Goal: Transaction & Acquisition: Obtain resource

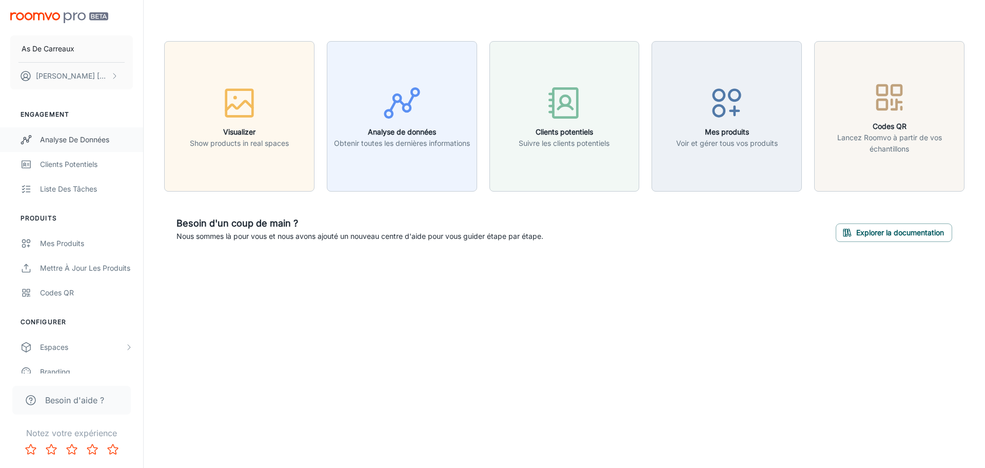
click at [106, 136] on div "Analyse de données" at bounding box center [86, 139] width 93 height 11
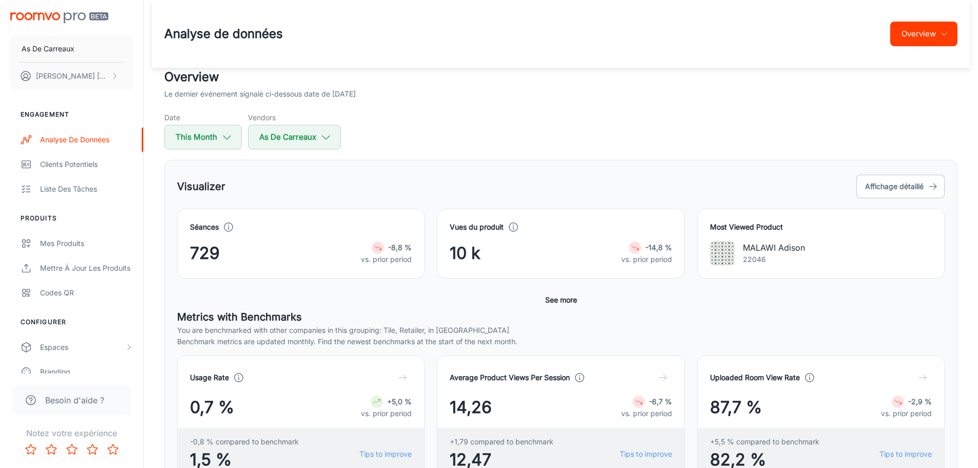
scroll to position [51, 0]
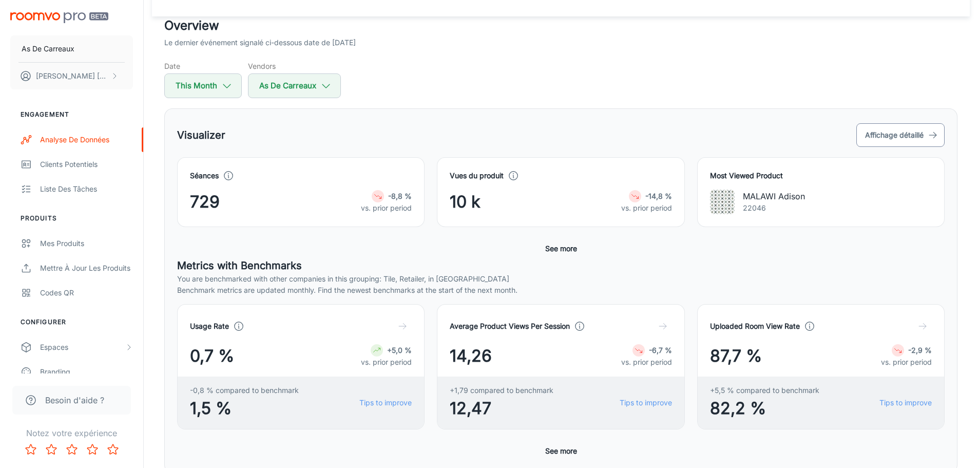
click at [899, 133] on button "Affichage détaillé" at bounding box center [900, 135] width 88 height 24
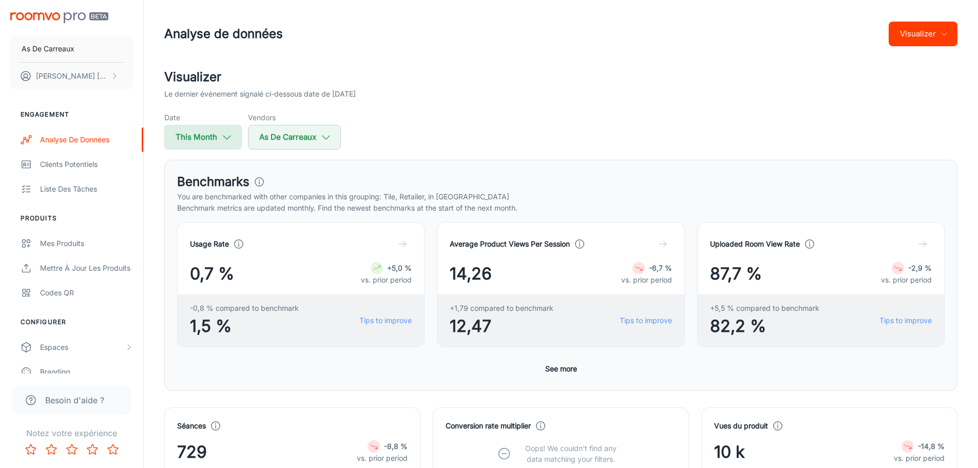
click at [193, 138] on button "This Month" at bounding box center [203, 137] width 78 height 25
select select "7"
select select "2025"
select select "7"
select select "2025"
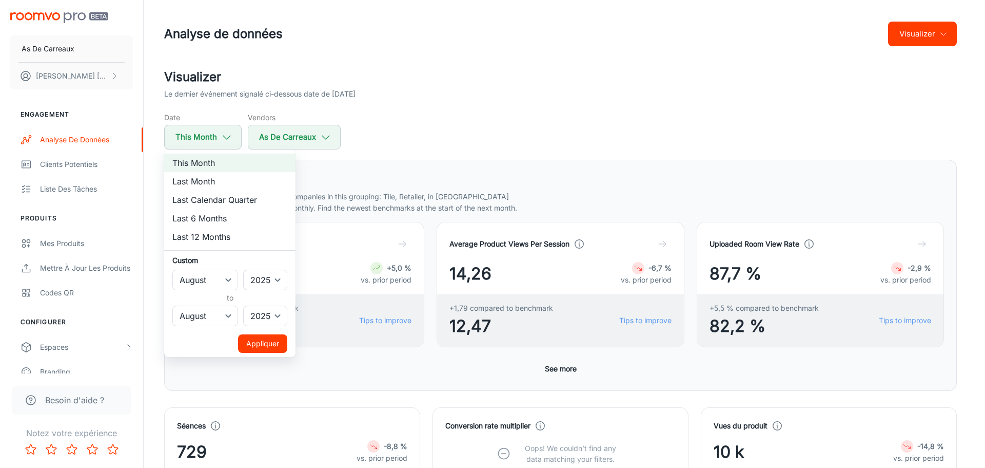
click at [224, 217] on li "Last 6 Months" at bounding box center [229, 218] width 131 height 18
select select "1"
select select "6"
click at [466, 137] on div at bounding box center [492, 234] width 985 height 468
select select "7"
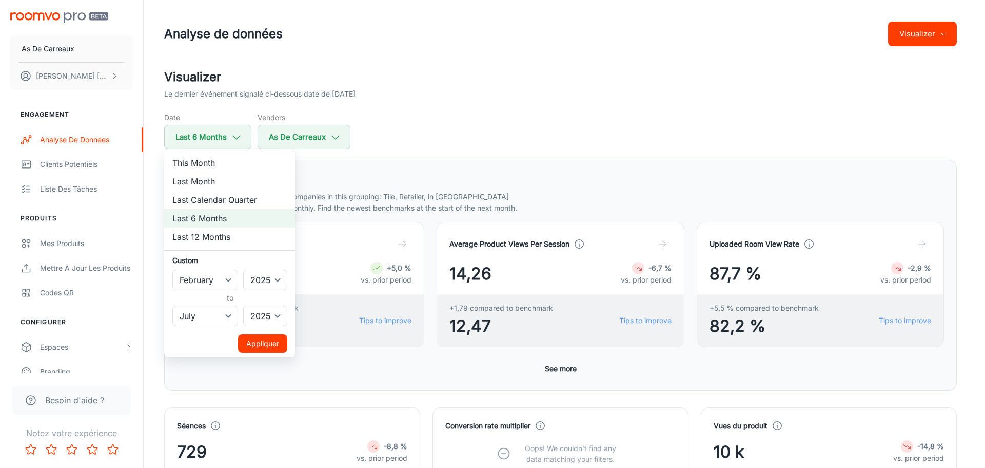
select select "7"
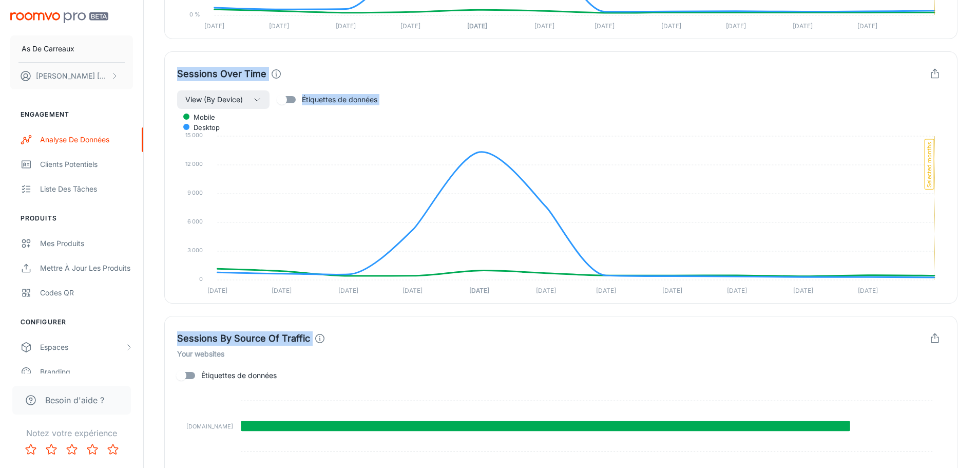
scroll to position [1025, 0]
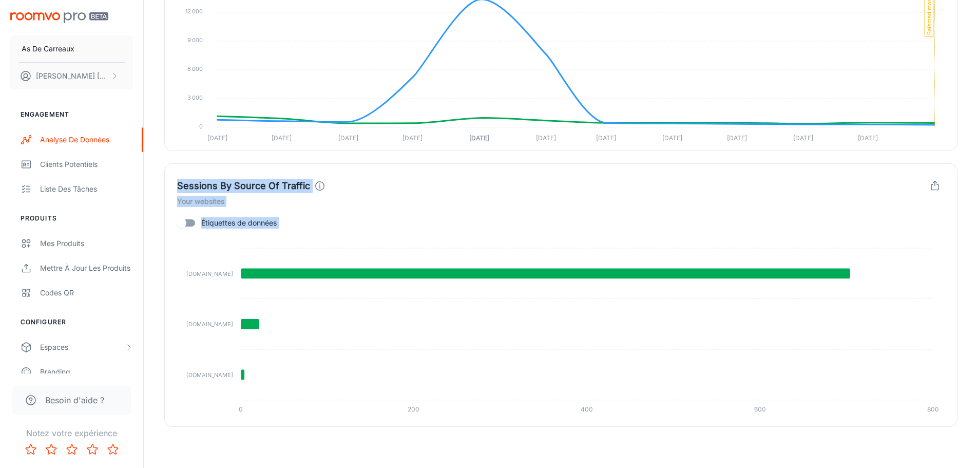
drag, startPoint x: 165, startPoint y: 26, endPoint x: 947, endPoint y: 426, distance: 878.5
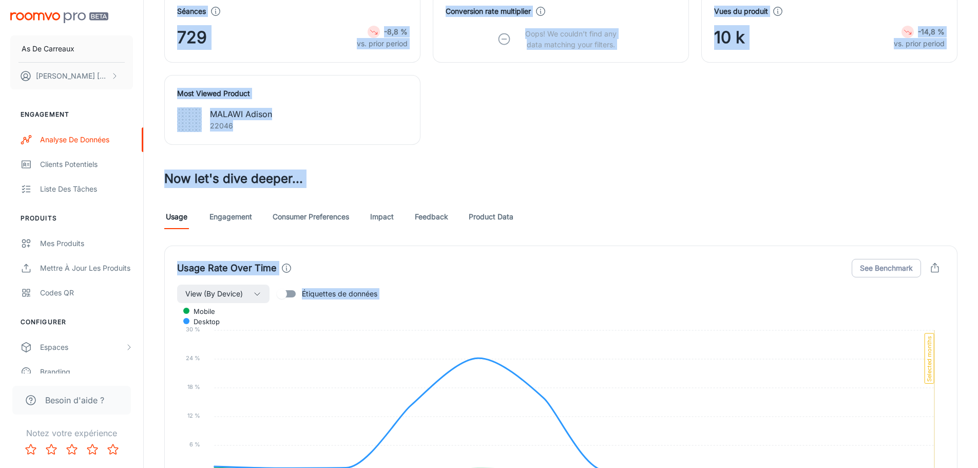
scroll to position [358, 0]
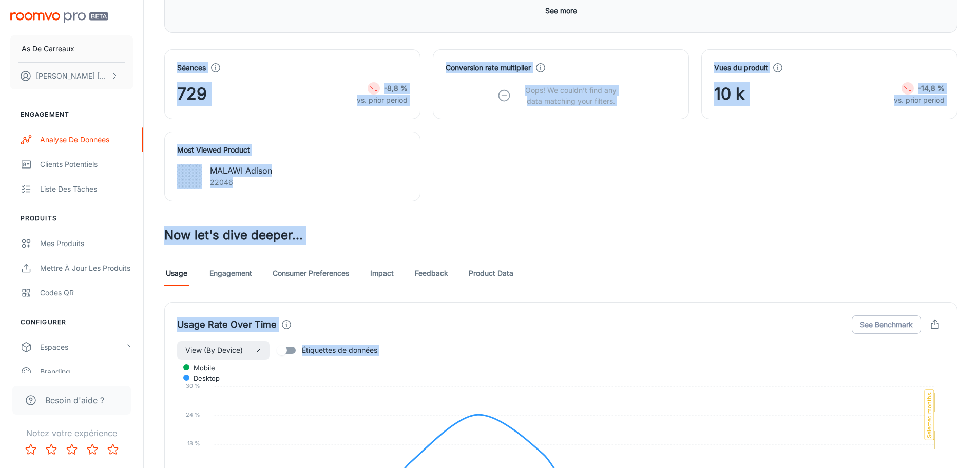
copy div "Loremip do sitamet Consectetu Adipiscing El seddoei temporinc utlabor et-dolore…"
click at [931, 323] on icon "button" at bounding box center [934, 324] width 11 height 11
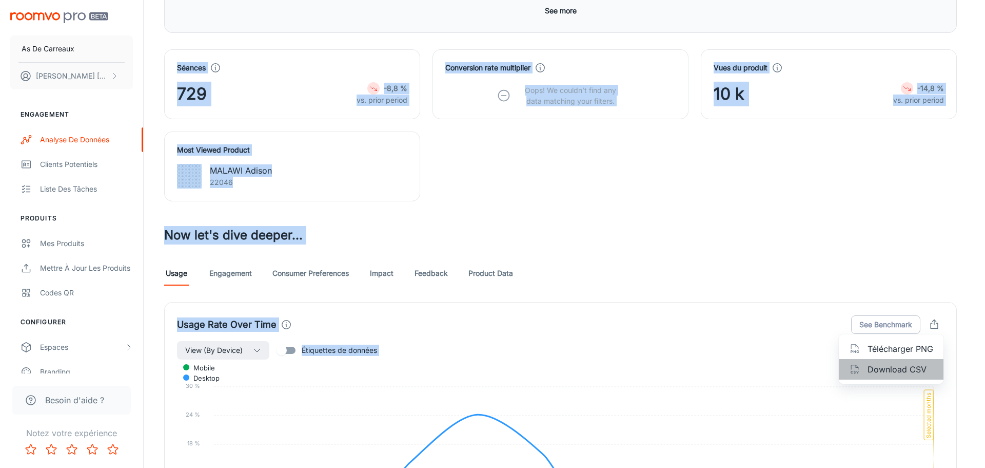
click at [877, 367] on span "Download CSV" at bounding box center [901, 369] width 66 height 12
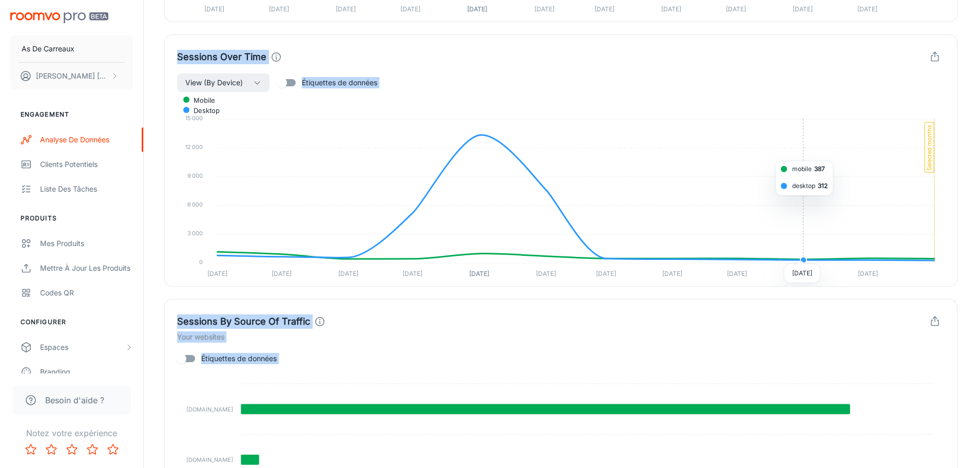
scroll to position [871, 0]
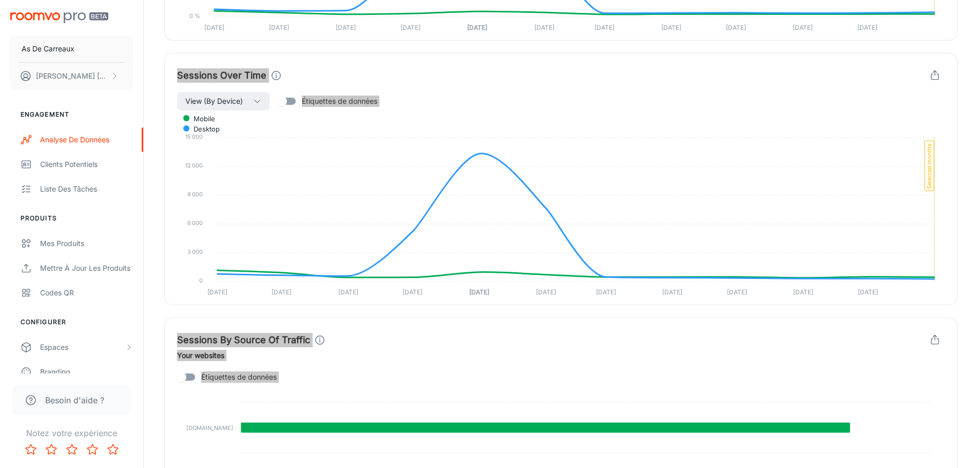
click at [939, 70] on icon "button" at bounding box center [934, 75] width 11 height 11
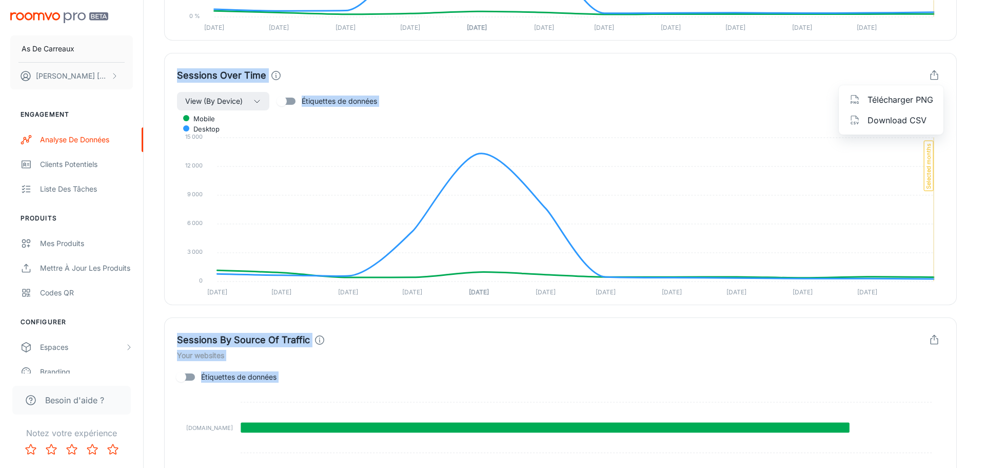
click at [902, 117] on span "Download CSV" at bounding box center [901, 120] width 66 height 12
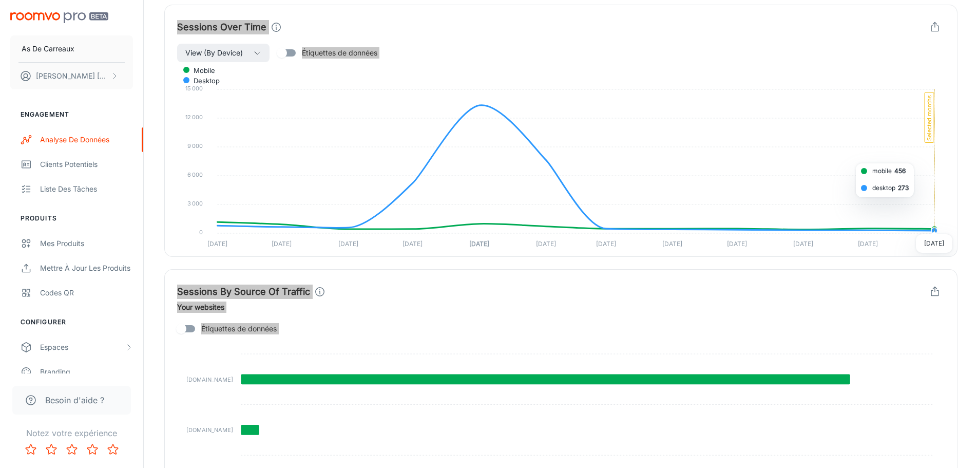
scroll to position [974, 0]
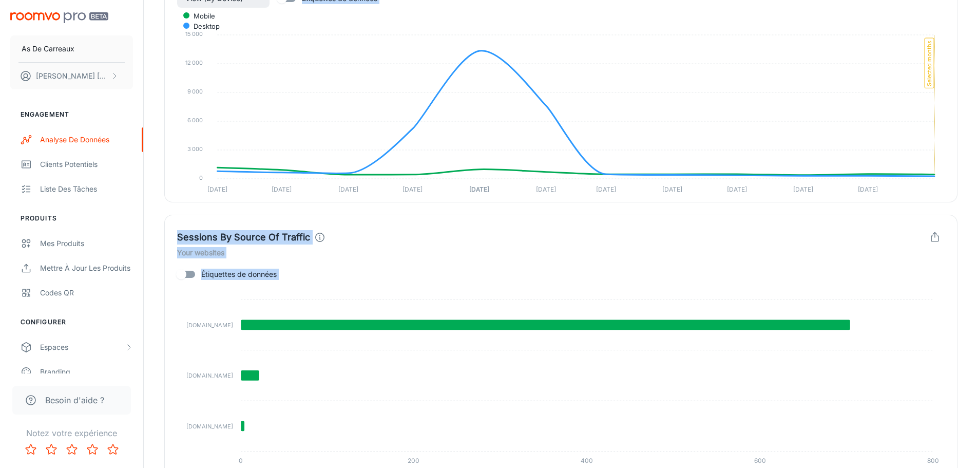
click at [935, 240] on icon "button" at bounding box center [934, 236] width 11 height 11
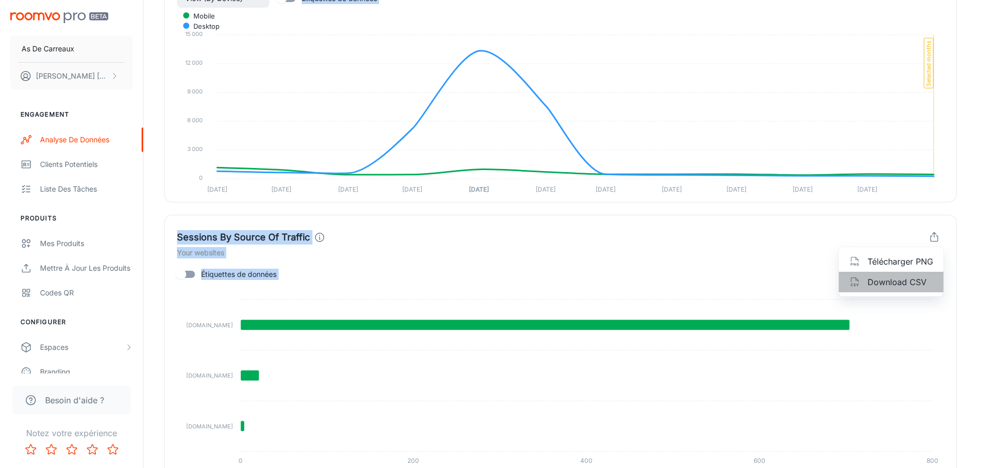
click at [928, 279] on span "Download CSV" at bounding box center [901, 282] width 66 height 12
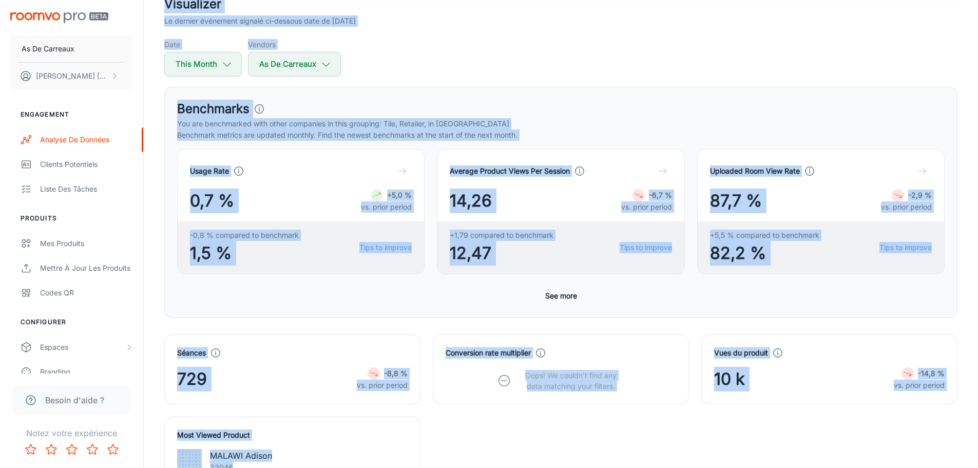
scroll to position [0, 0]
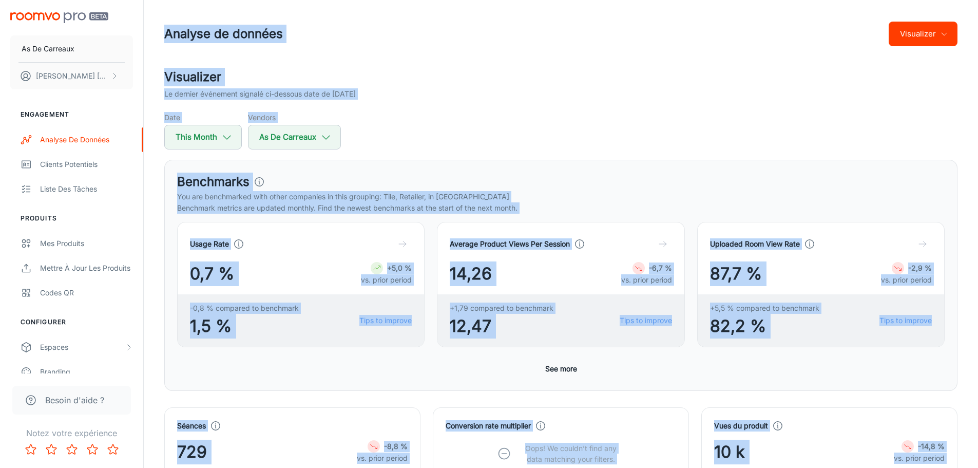
click at [511, 117] on div "Date This Month Vendors As De Carreaux" at bounding box center [560, 130] width 793 height 37
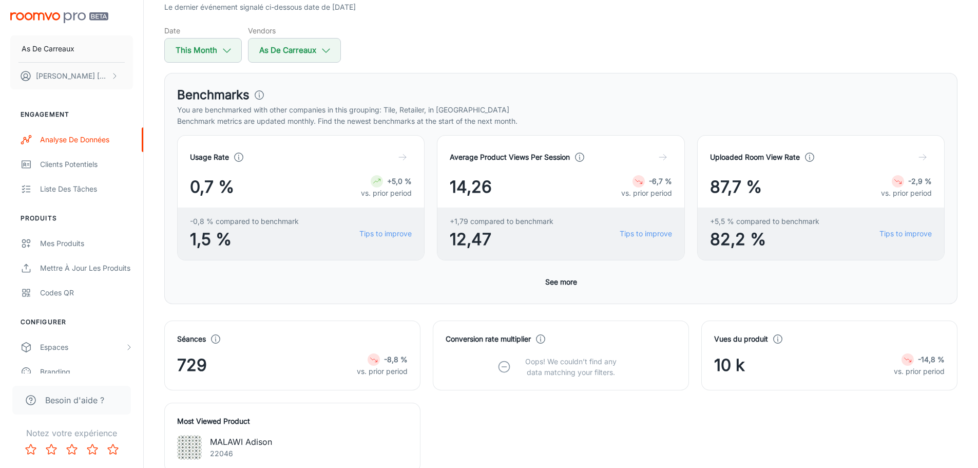
scroll to position [103, 0]
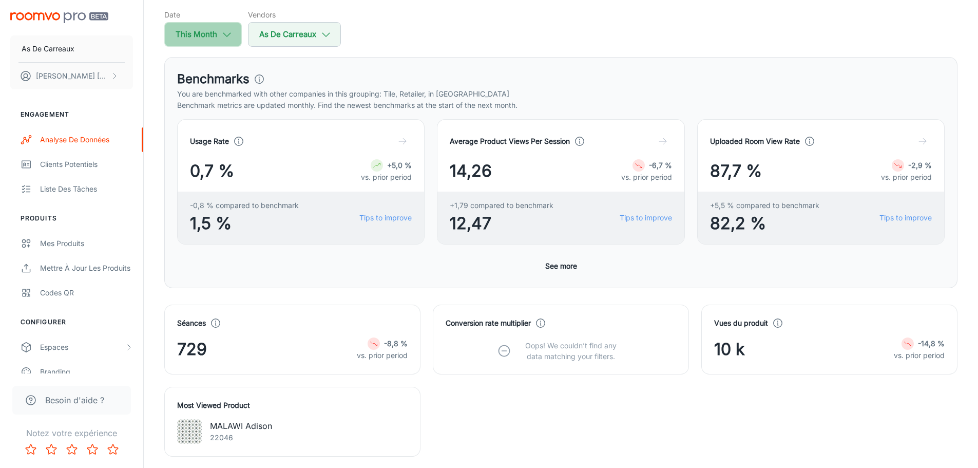
click at [213, 38] on button "This Month" at bounding box center [203, 34] width 78 height 25
select select "7"
select select "2025"
select select "7"
select select "2025"
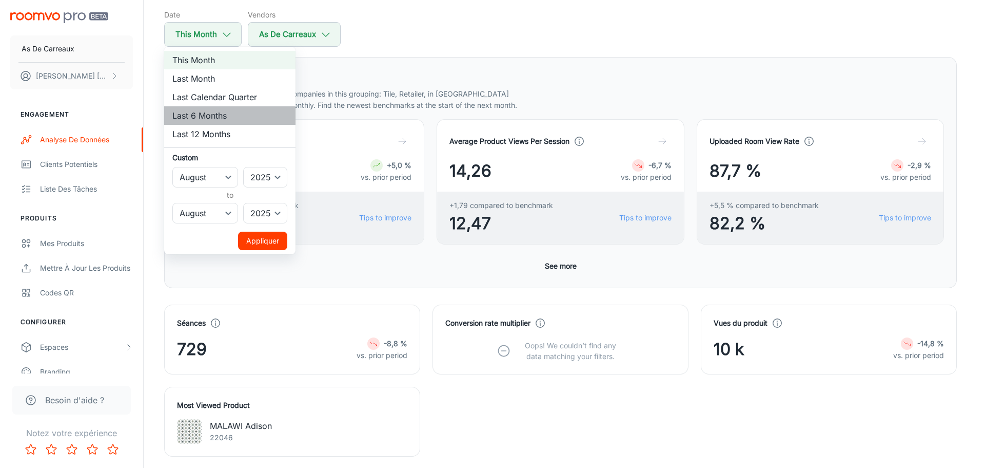
click at [206, 111] on li "Last 6 Months" at bounding box center [229, 115] width 131 height 18
select select "1"
select select "6"
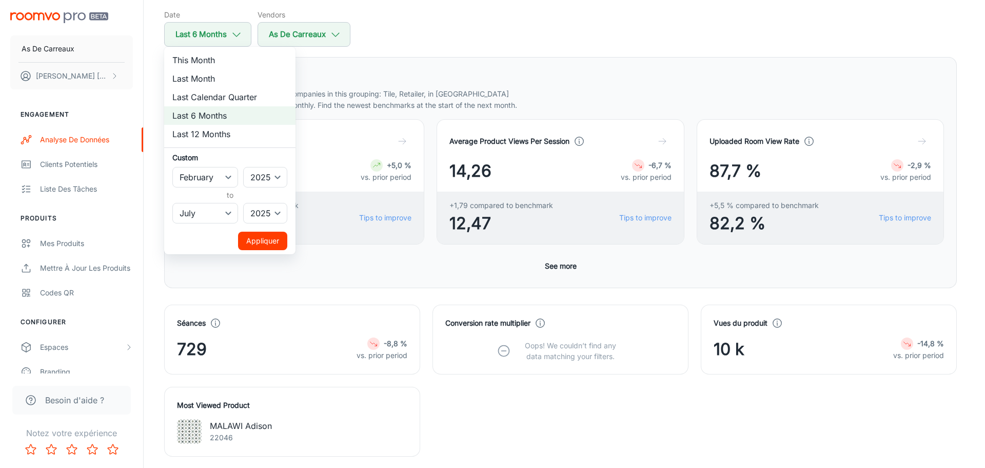
click at [251, 247] on button "Appliquer" at bounding box center [262, 240] width 49 height 18
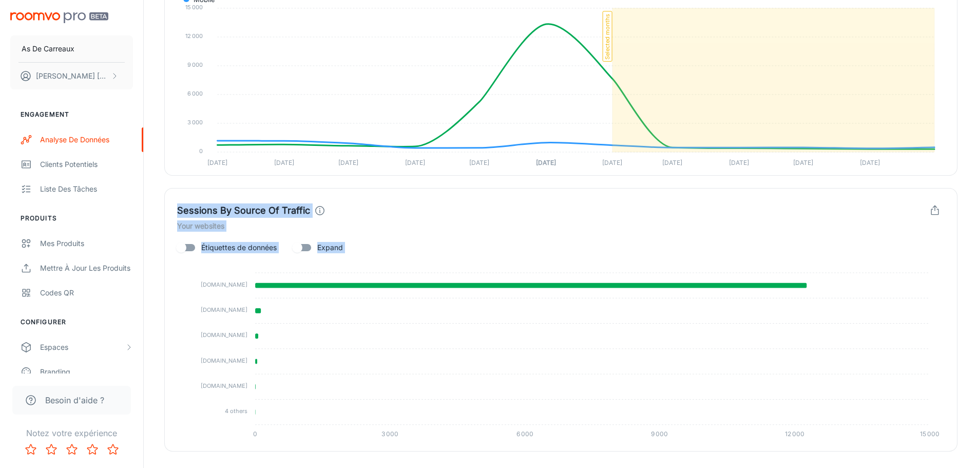
scroll to position [1025, 0]
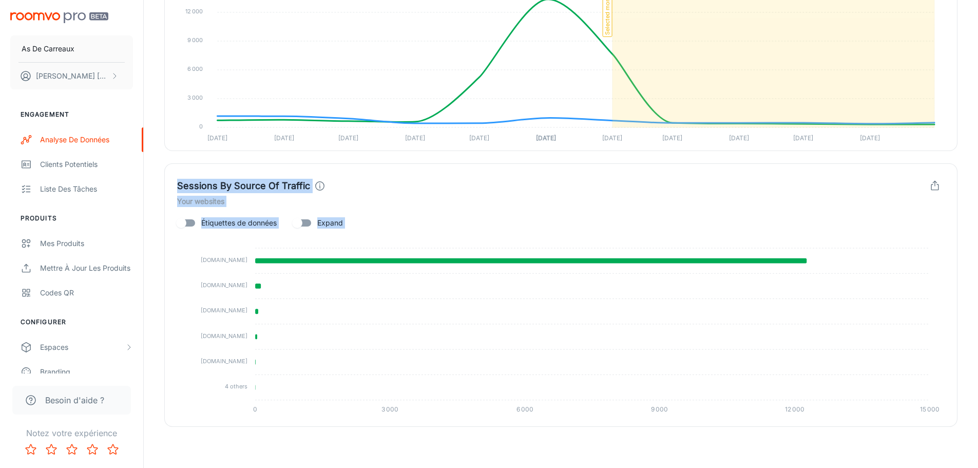
drag, startPoint x: 158, startPoint y: 26, endPoint x: 951, endPoint y: 395, distance: 874.4
copy div "Loremipsum Do sitamet consectet adipisc el-seddoei temp in 1941-04-07 Utla Etdo…"
click at [939, 189] on icon "button" at bounding box center [934, 185] width 11 height 11
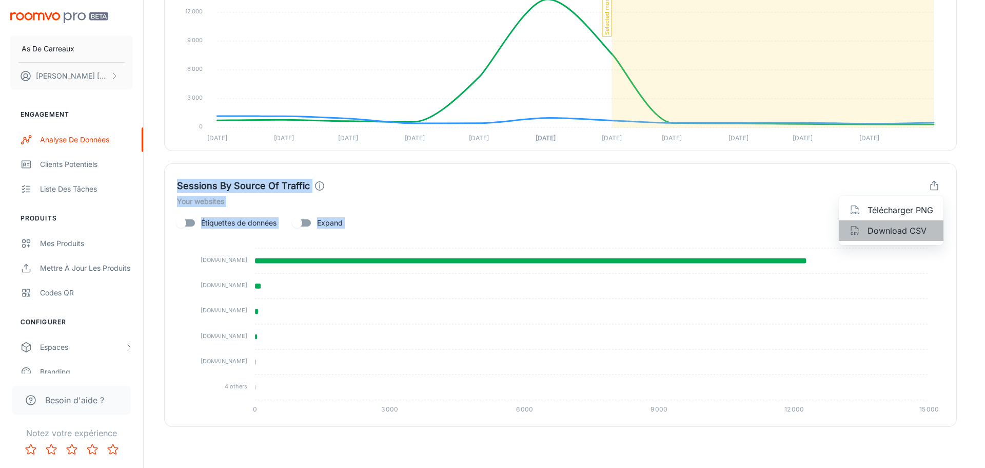
click at [920, 231] on span "Download CSV" at bounding box center [901, 230] width 66 height 12
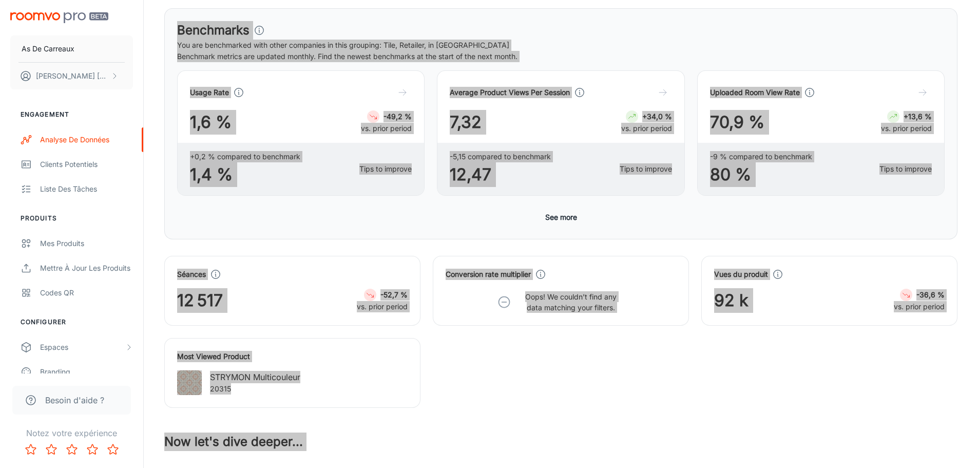
scroll to position [50, 0]
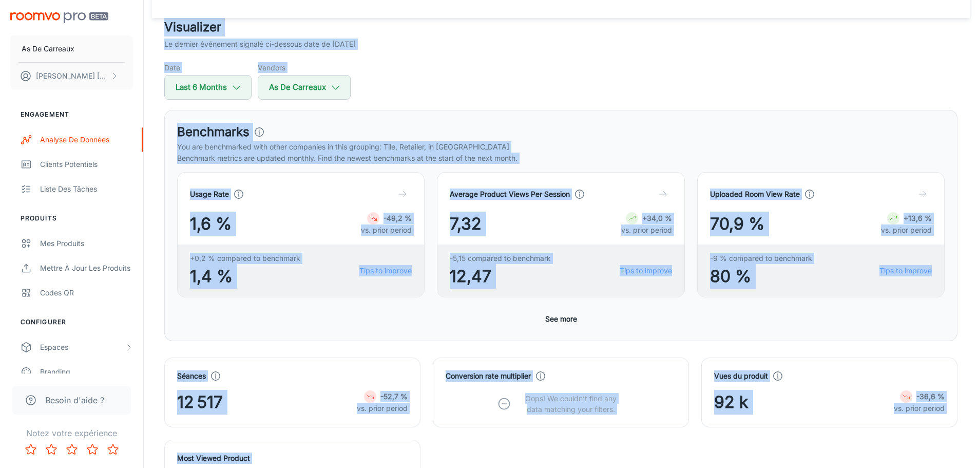
click at [168, 283] on div "Usage Rate 1,6 % -49,2 % vs. prior period +0,2 % compared to benchmark 1,4 % Ti…" at bounding box center [295, 229] width 260 height 138
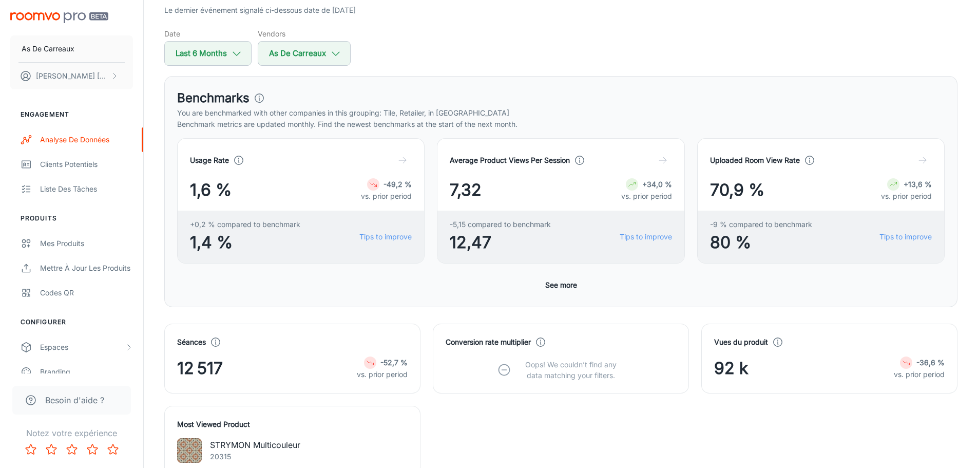
scroll to position [101, 0]
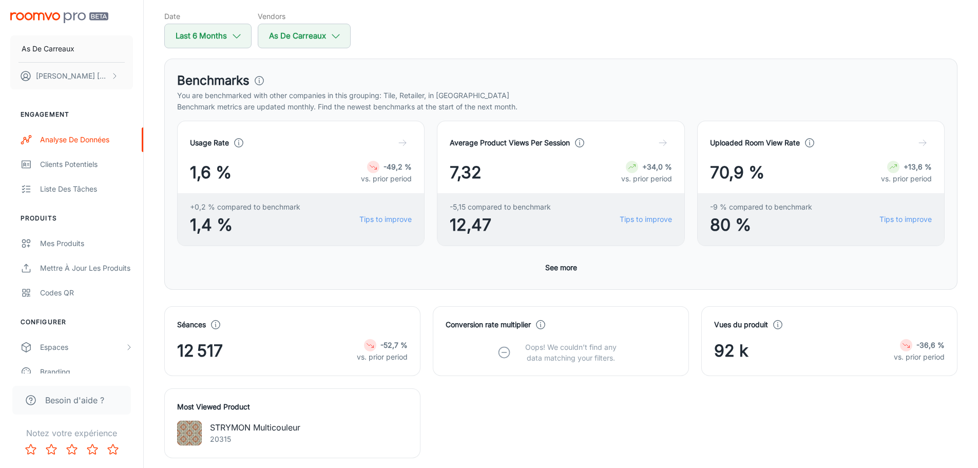
drag, startPoint x: 634, startPoint y: 73, endPoint x: 545, endPoint y: 86, distance: 89.7
click at [634, 73] on div "Benchmarks" at bounding box center [560, 80] width 767 height 18
